Goal: Information Seeking & Learning: Learn about a topic

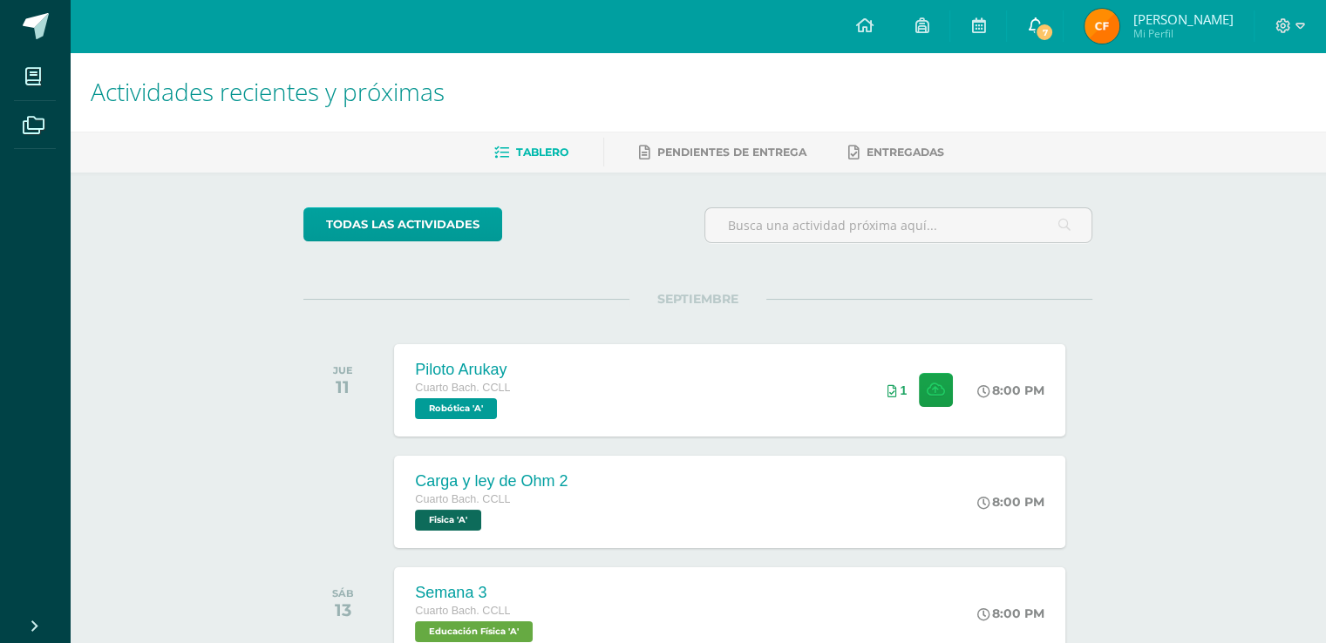
click at [1009, 44] on link "7" at bounding box center [1035, 26] width 56 height 52
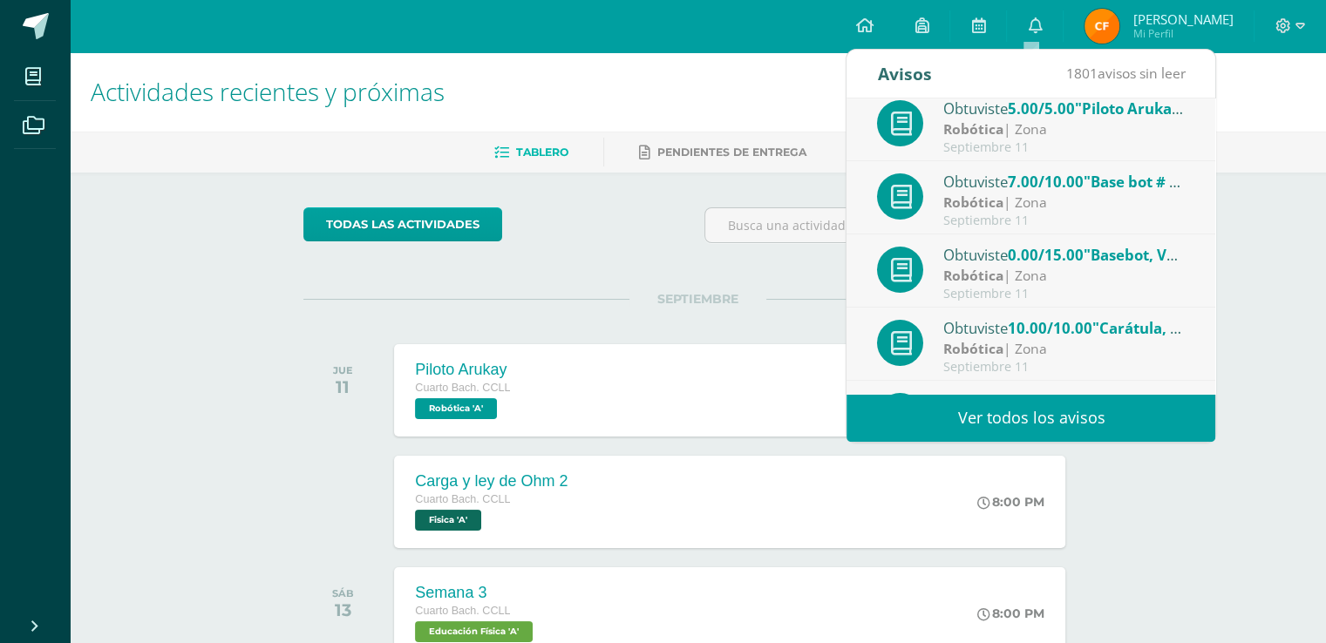
scroll to position [87, 0]
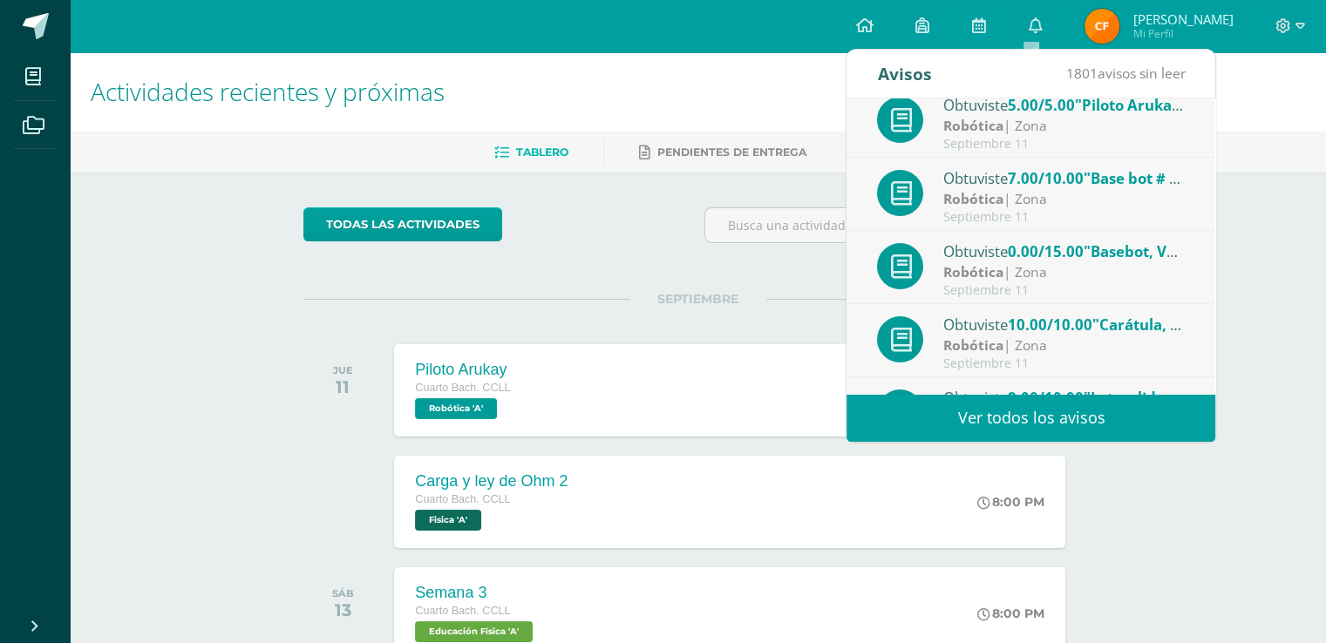
click at [1105, 197] on div "Robótica | Zona" at bounding box center [1064, 199] width 242 height 20
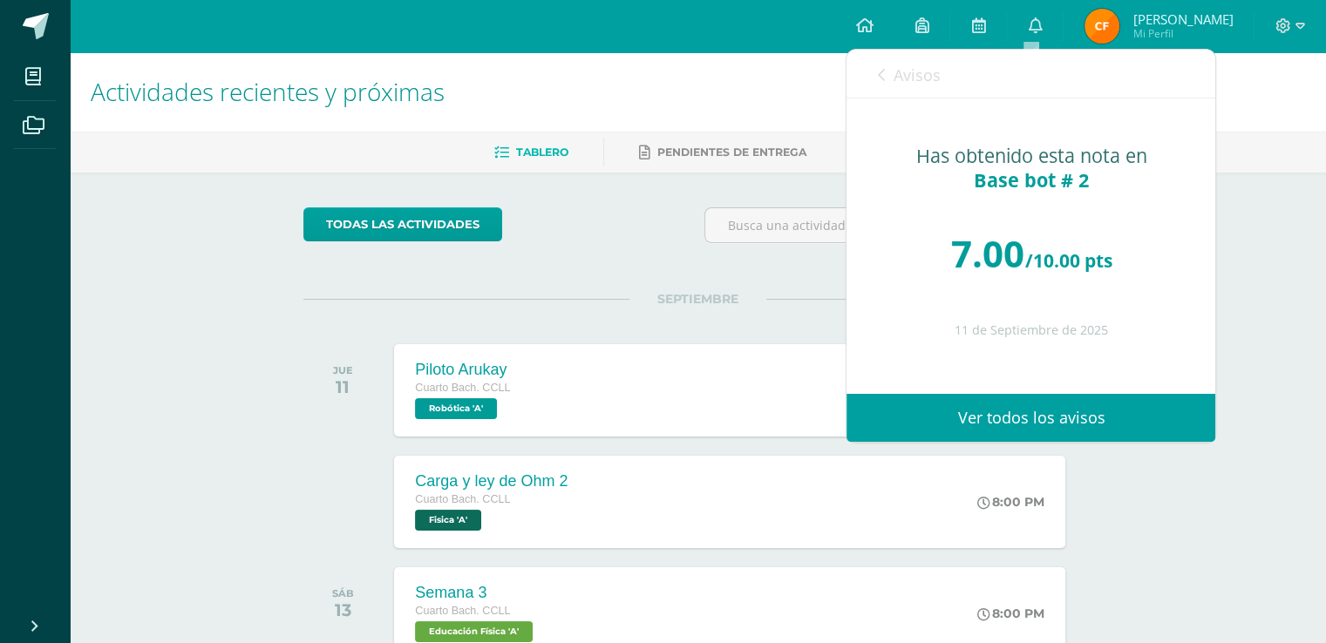
click at [879, 78] on icon at bounding box center [880, 75] width 7 height 14
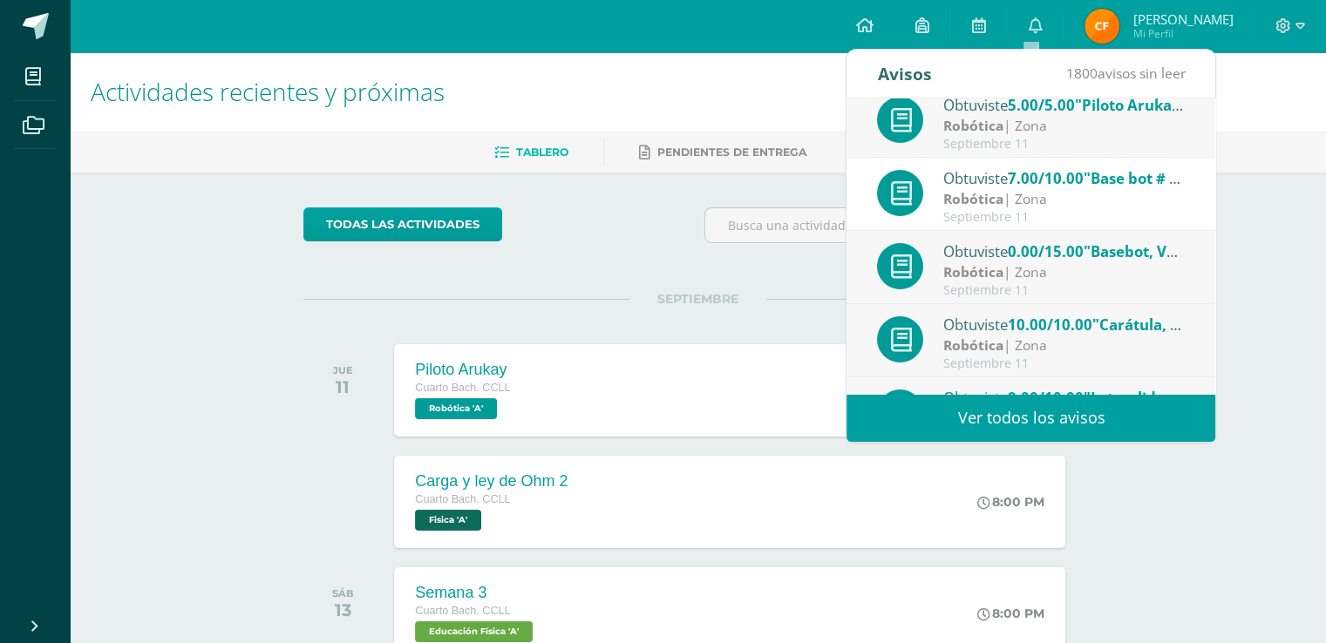
click at [1084, 252] on span "0.00/15.00" at bounding box center [1046, 251] width 76 height 20
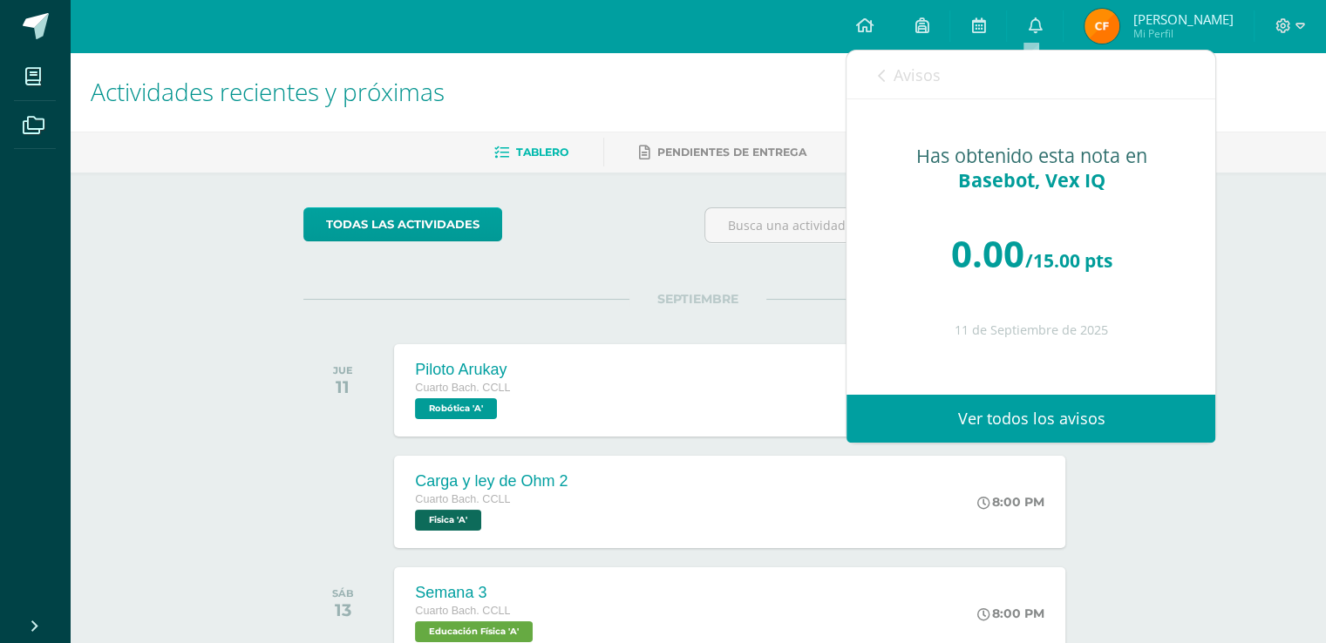
scroll to position [29, 0]
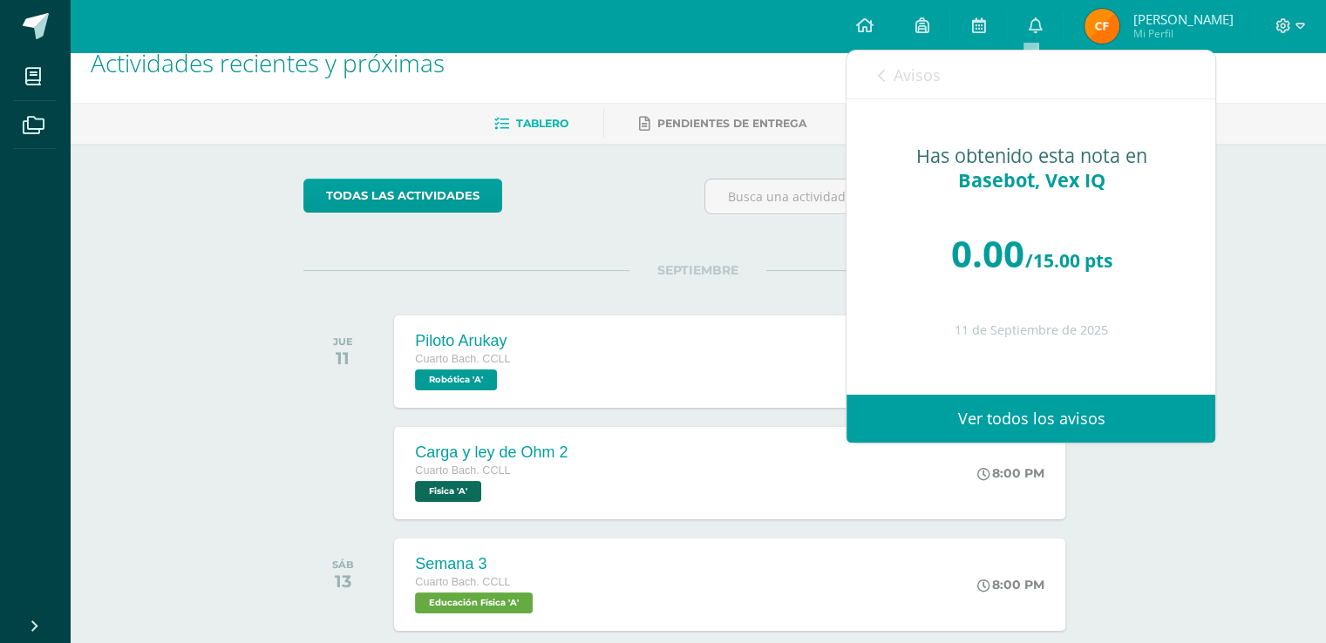
click at [884, 73] on link "Avisos" at bounding box center [908, 76] width 63 height 50
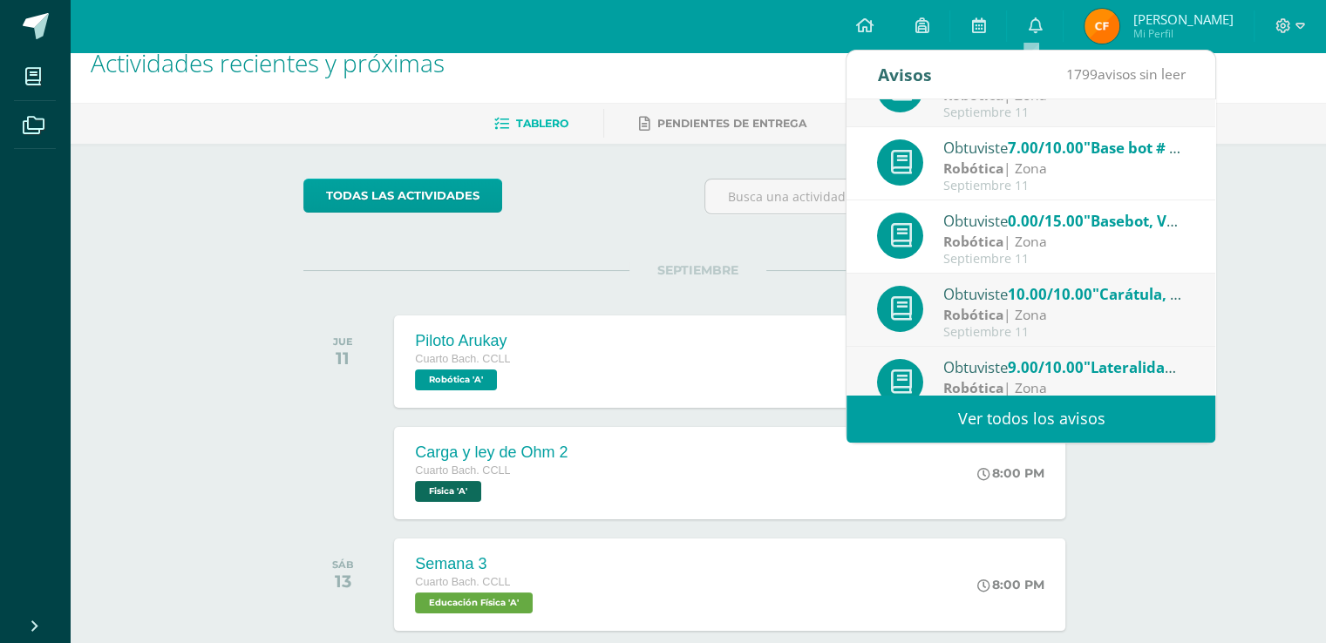
scroll to position [115, 0]
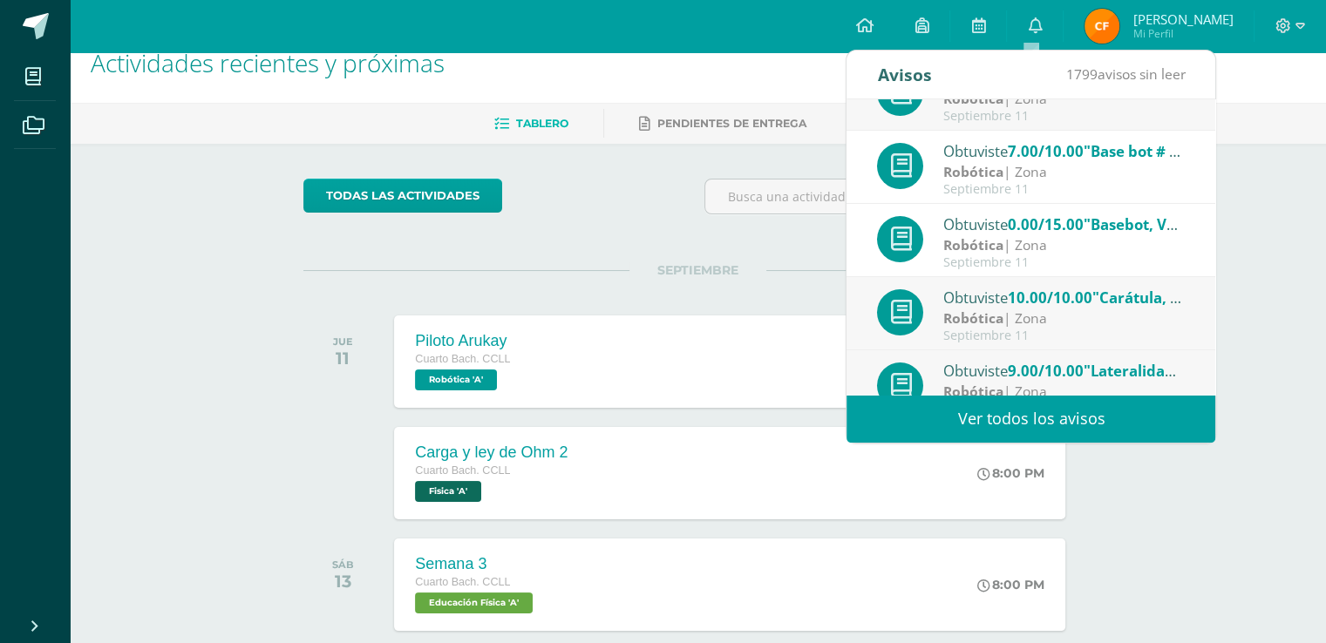
click at [1118, 232] on div "Obtuviste 0.00/15.00 "Basebot, Vex IQ" en Robótica" at bounding box center [1064, 224] width 242 height 23
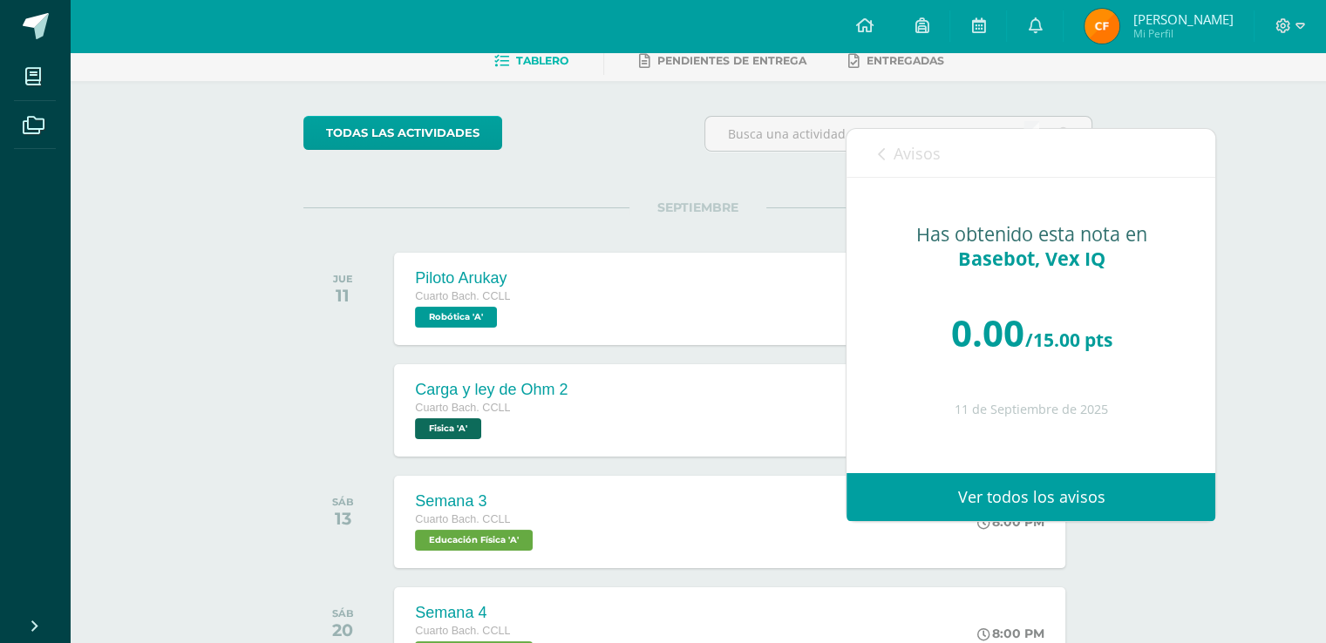
scroll to position [0, 0]
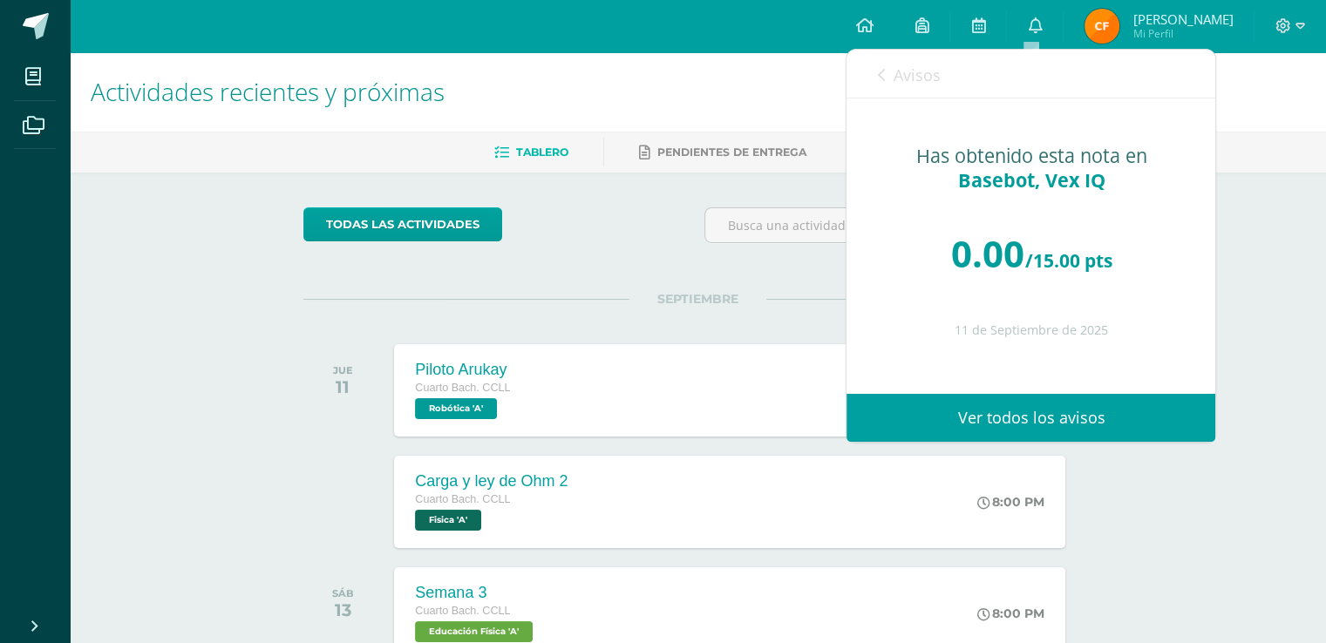
click at [895, 78] on span "Avisos" at bounding box center [916, 75] width 47 height 21
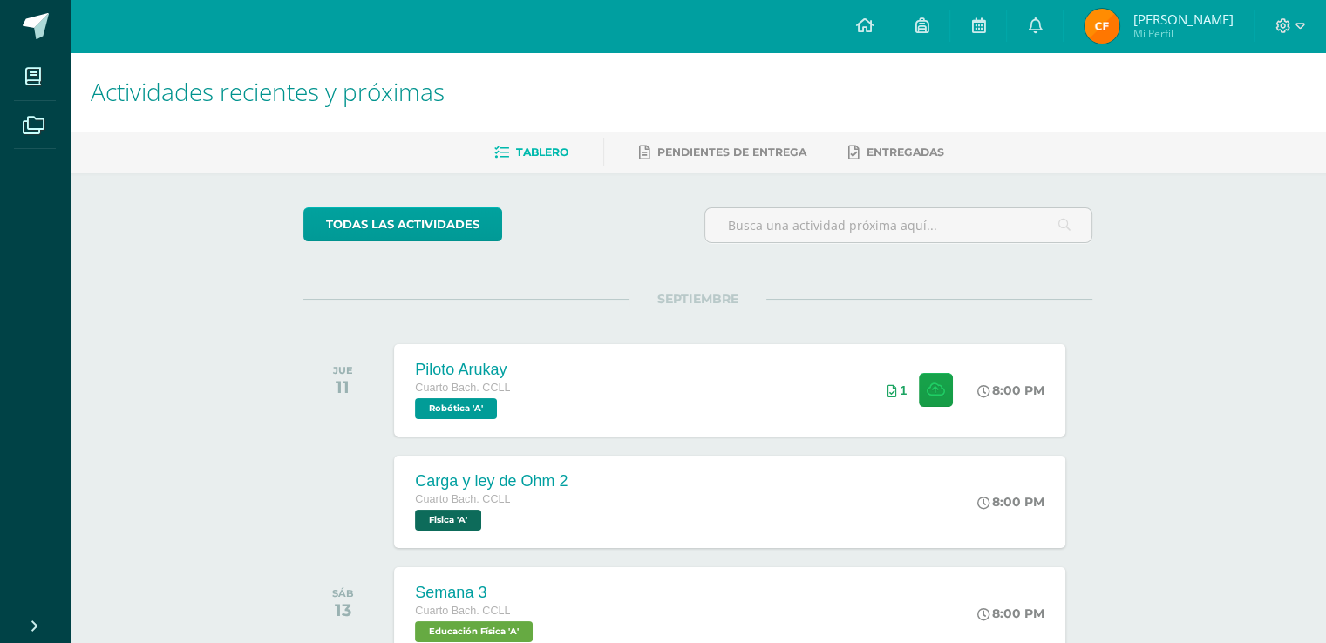
click at [615, 438] on div "JUE 11 Piloto Arukay Cuarto [PERSON_NAME]. CCLL Robótica 'A' 8:00 PM 1" at bounding box center [697, 391] width 789 height 98
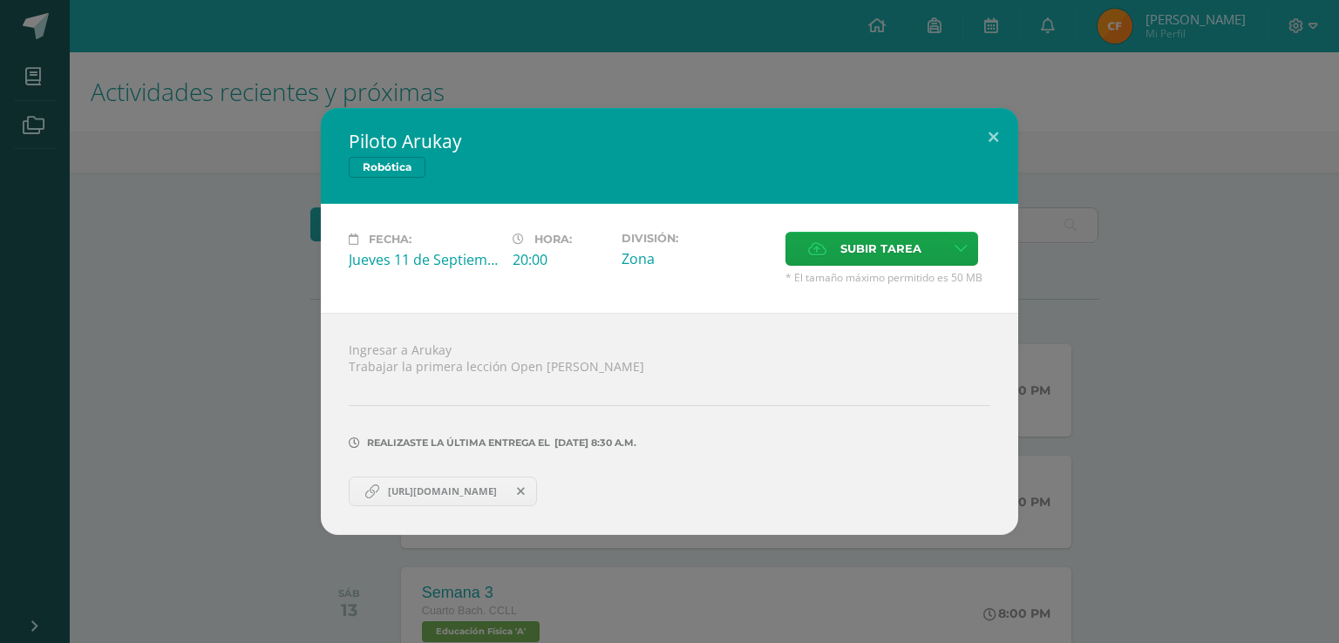
click at [452, 489] on span "[URL][DOMAIN_NAME]" at bounding box center [442, 492] width 126 height 14
click at [113, 296] on div "Piloto Arukay Robótica Fecha: [DATE] Hora: 20:00 División: Zona Cancelar" at bounding box center [669, 321] width 1325 height 427
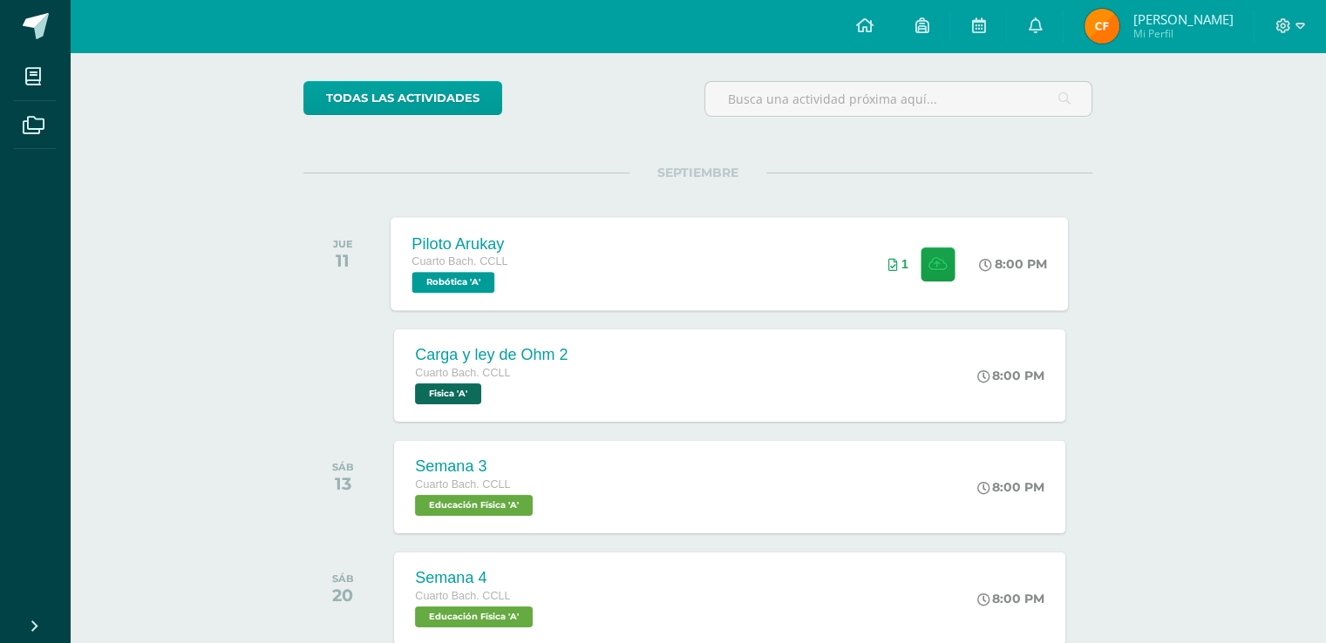
scroll to position [203, 0]
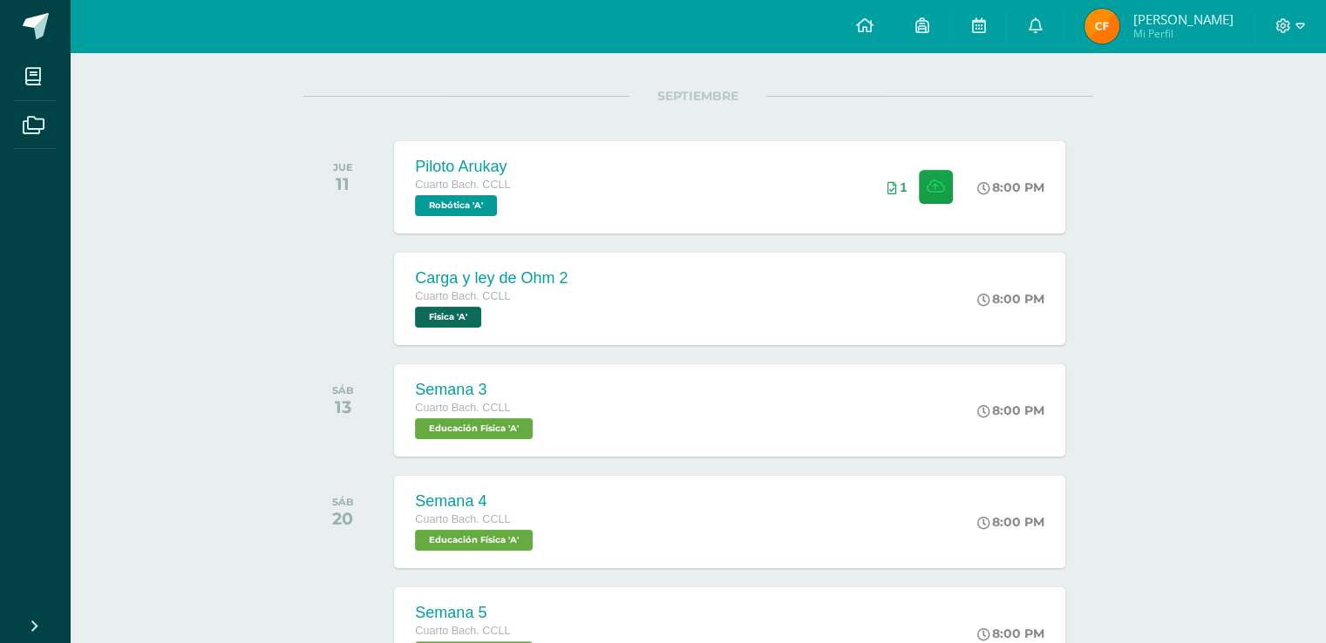
click at [568, 344] on div "Carga y [PERSON_NAME] 2 Cuarto [PERSON_NAME]. CCLL Fisica 'A' 8:00 PM Carga y […" at bounding box center [697, 299] width 789 height 98
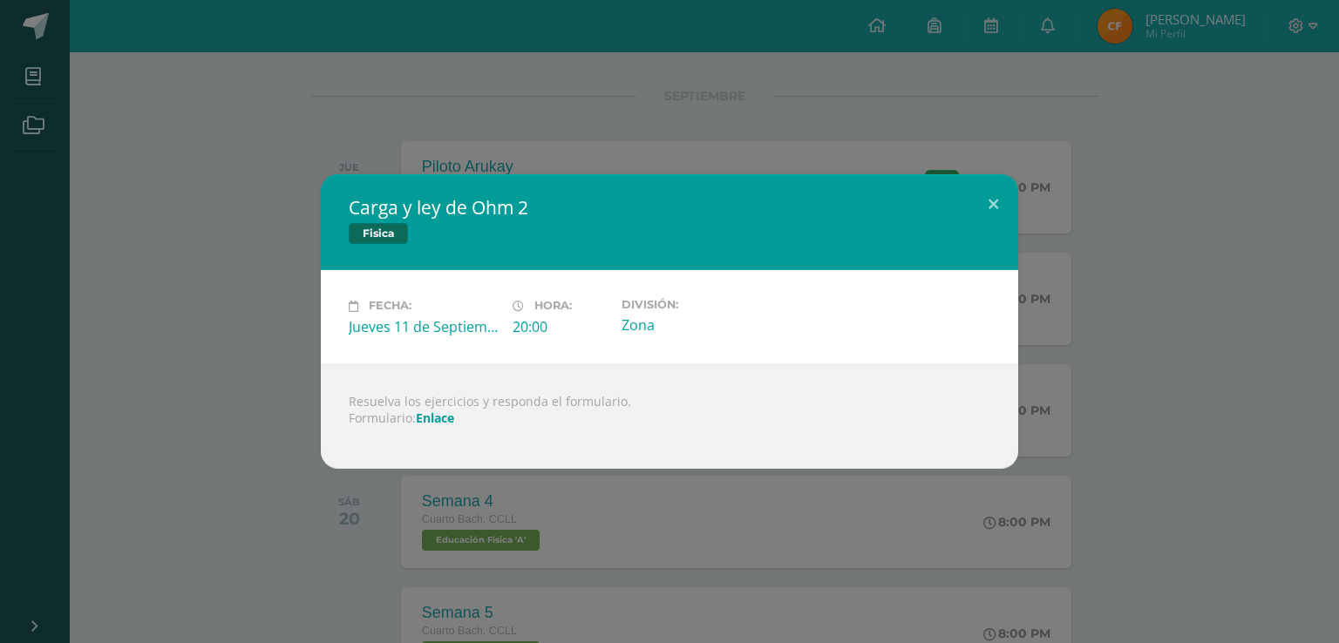
click at [423, 420] on link "Enlace" at bounding box center [435, 418] width 38 height 17
click at [186, 112] on div "Carga y [PERSON_NAME] 2 Fisica Fecha: [DATE] Hora: 20:00 División: Zona" at bounding box center [669, 321] width 1339 height 643
